Goal: Use online tool/utility: Utilize a website feature to perform a specific function

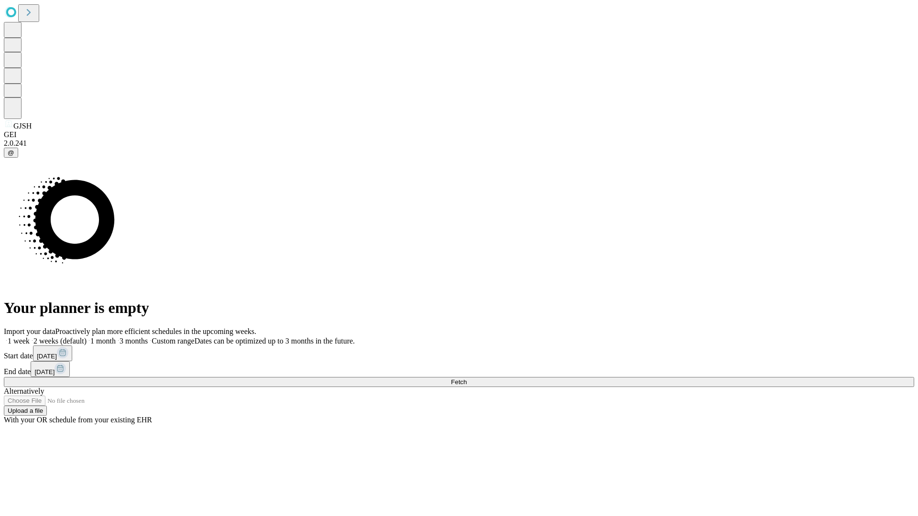
click at [467, 379] on span "Fetch" at bounding box center [459, 382] width 16 height 7
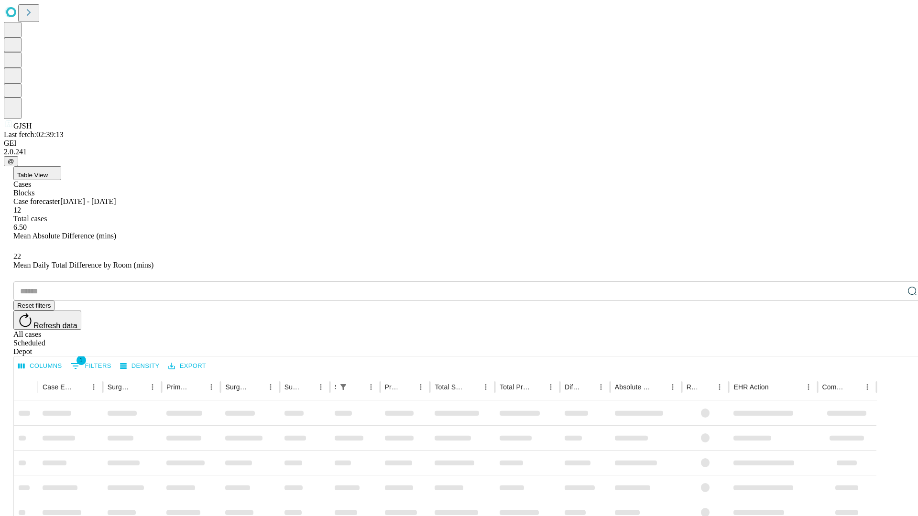
click at [48, 172] on span "Table View" at bounding box center [32, 175] width 31 height 7
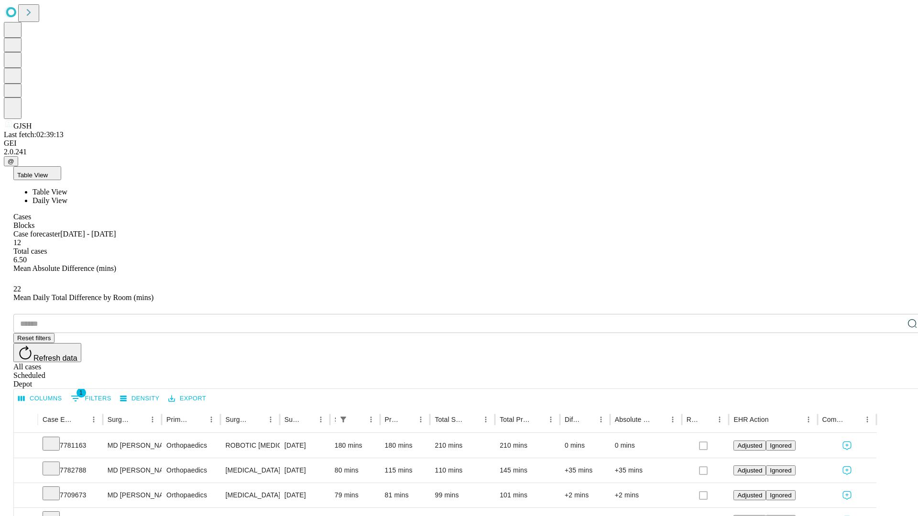
click at [67, 197] on span "Daily View" at bounding box center [50, 201] width 35 height 8
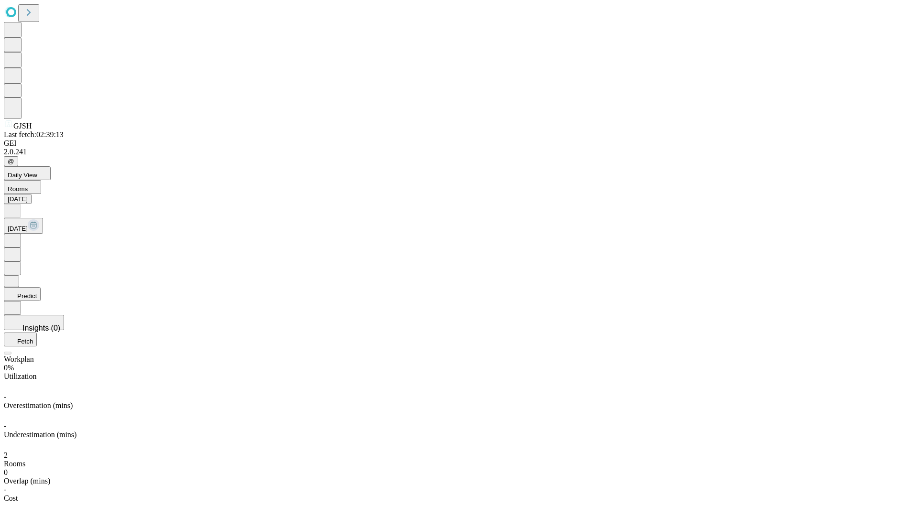
click at [41, 287] on button "Predict" at bounding box center [22, 294] width 37 height 14
